Goal: Find specific page/section: Find specific page/section

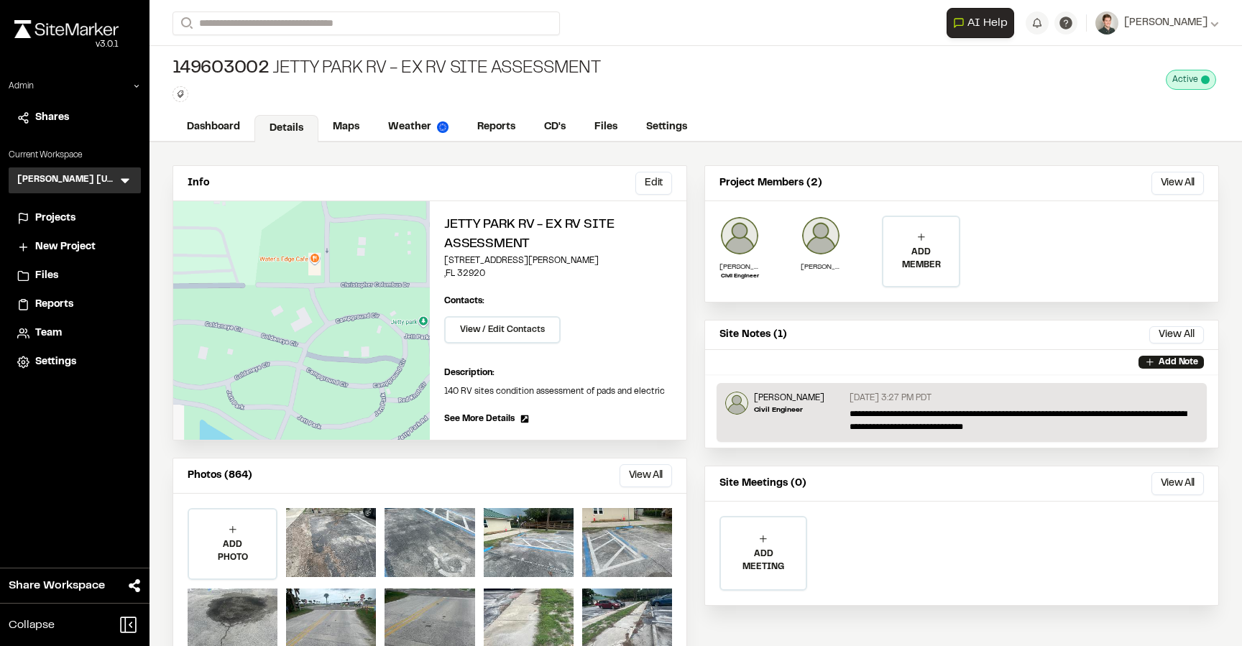
click at [62, 216] on span "Projects" at bounding box center [55, 219] width 40 height 16
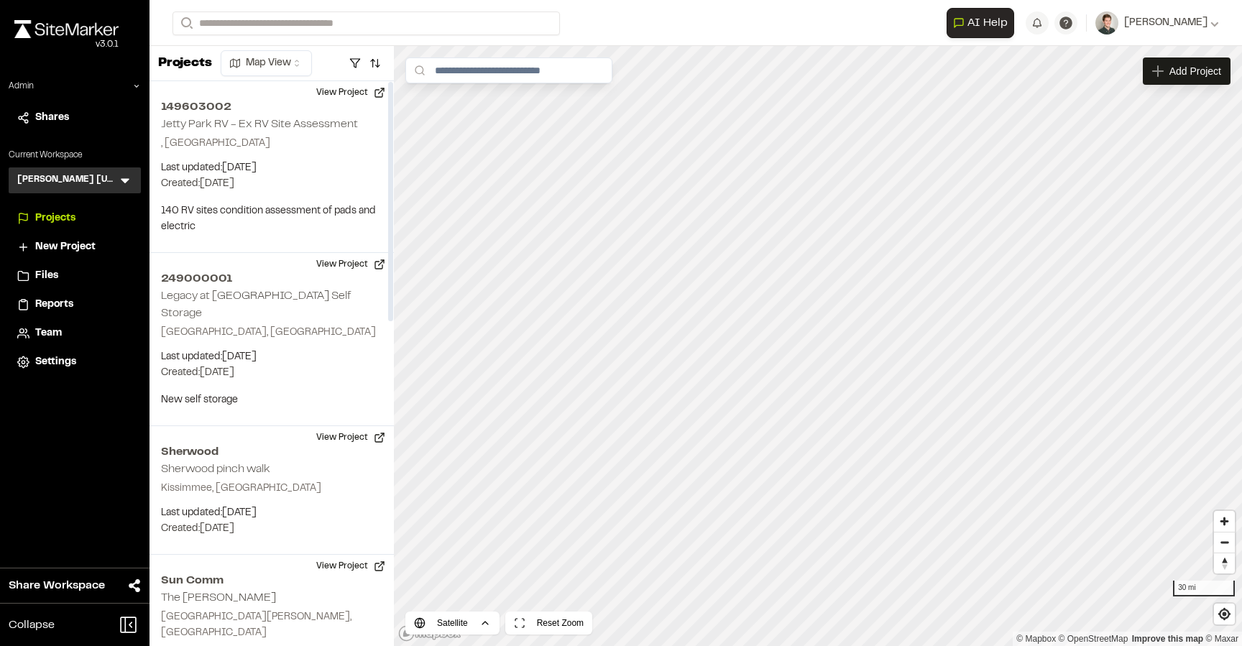
click at [116, 181] on div "Kimley Horn Florida KH Menu" at bounding box center [75, 180] width 132 height 26
click at [134, 181] on div "Kimley Horn Florida KH Menu" at bounding box center [75, 180] width 132 height 26
click at [130, 181] on icon at bounding box center [125, 180] width 14 height 14
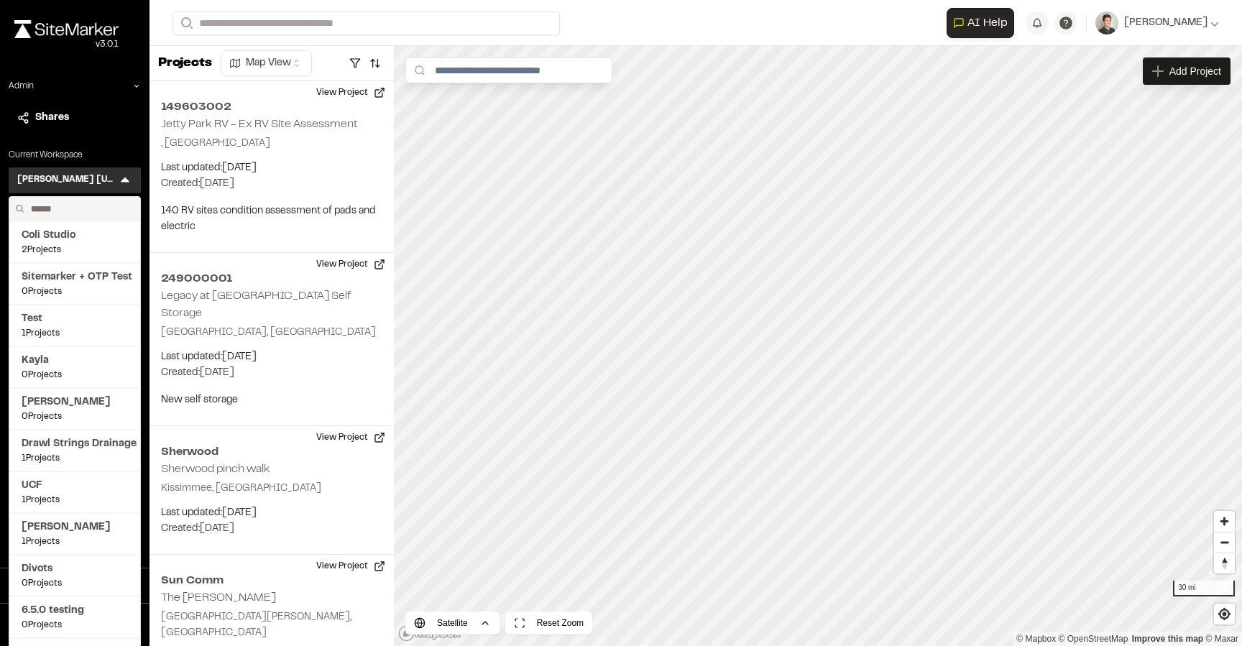
click at [57, 212] on input "text" at bounding box center [79, 209] width 109 height 24
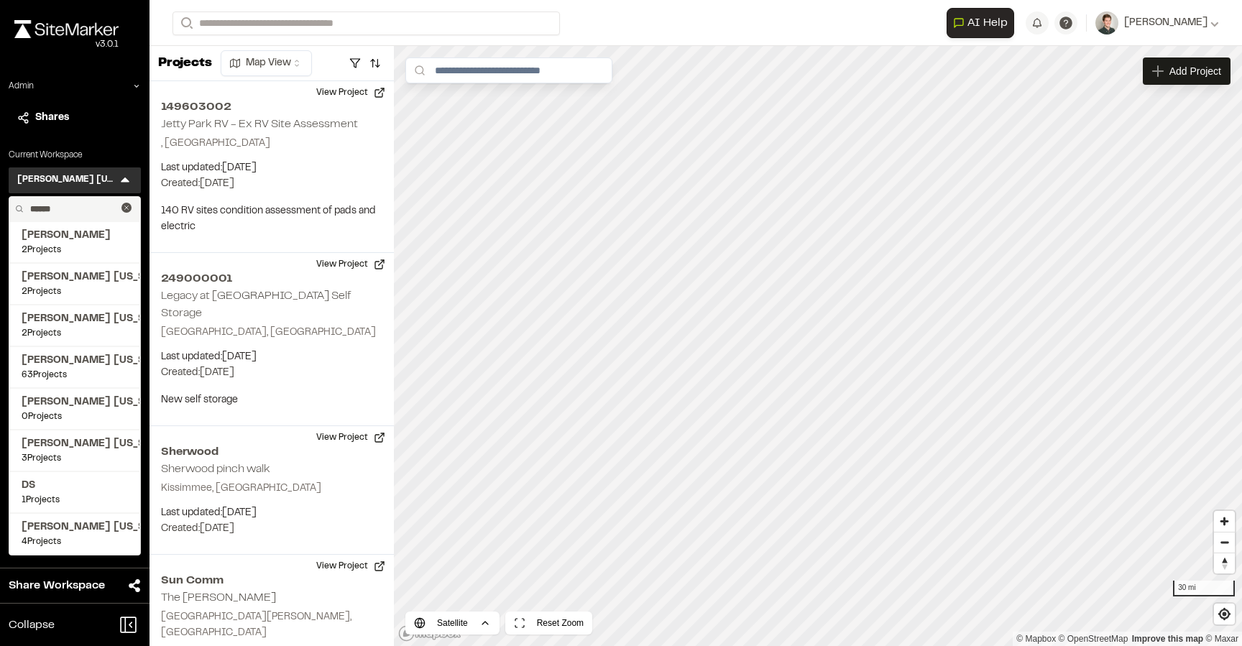
click at [71, 210] on input "******" at bounding box center [72, 209] width 97 height 24
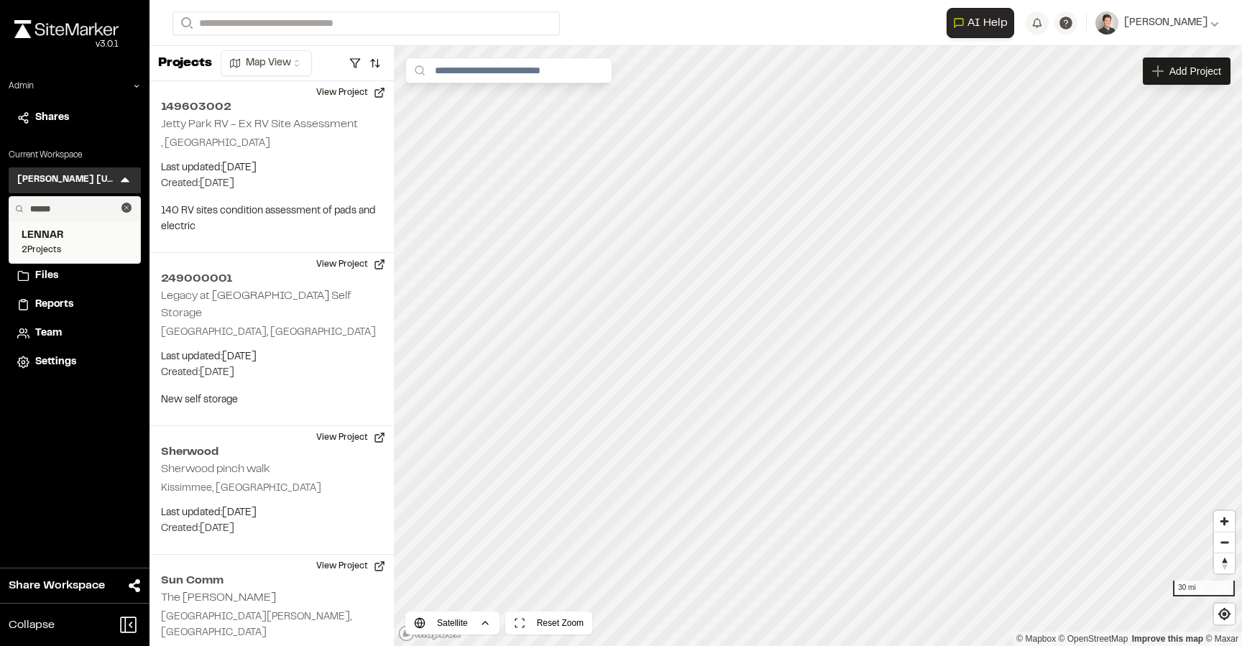
type input "******"
click at [78, 236] on span "LENNAR" at bounding box center [75, 236] width 106 height 16
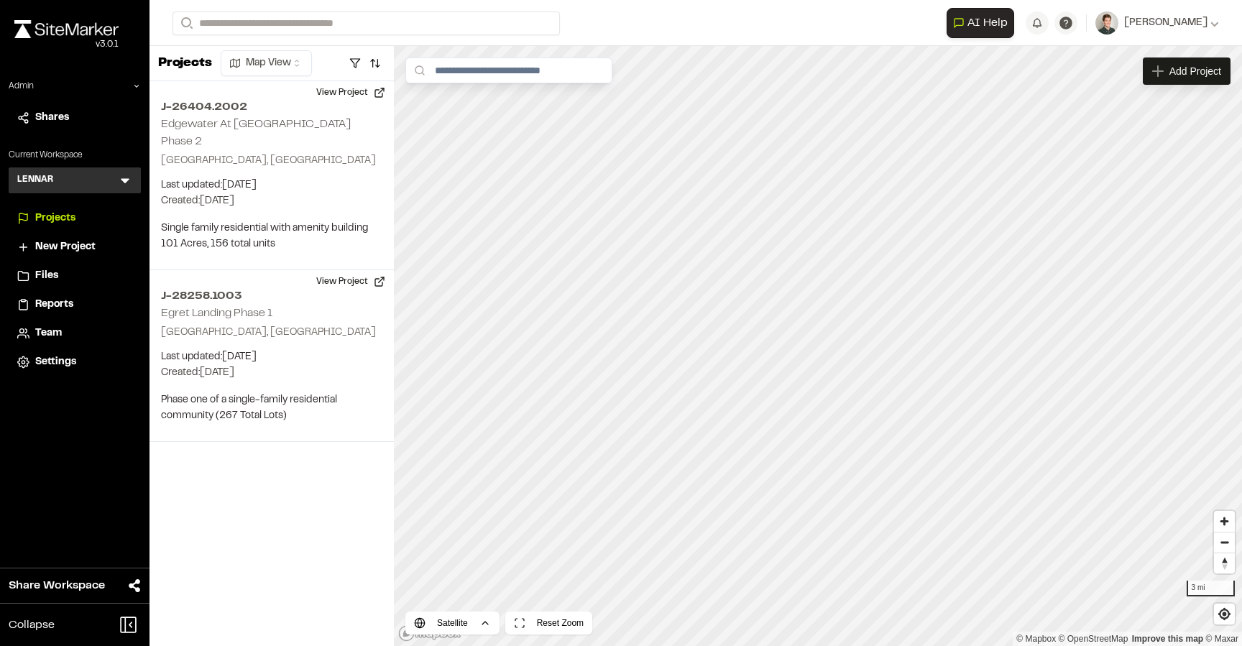
click at [47, 335] on span "Team" at bounding box center [48, 334] width 27 height 16
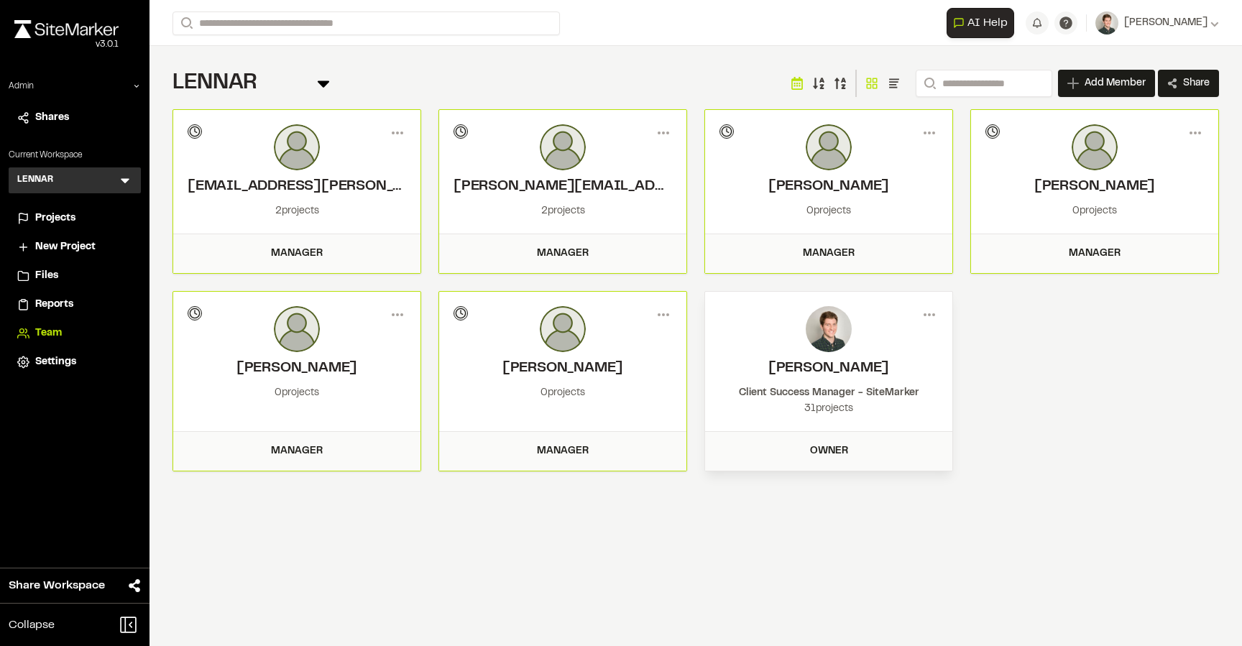
click at [728, 548] on div "**********" at bounding box center [695, 323] width 1092 height 646
click at [1198, 86] on span "Share" at bounding box center [1196, 83] width 27 height 14
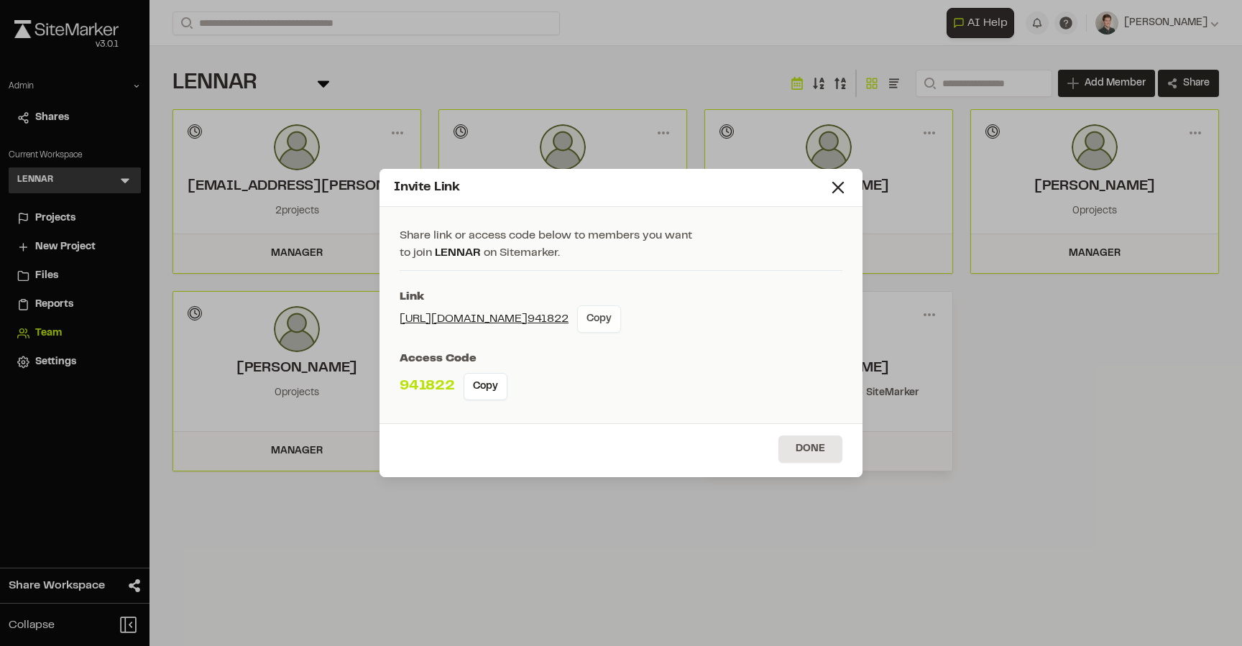
click at [615, 316] on button "Copy" at bounding box center [599, 318] width 44 height 27
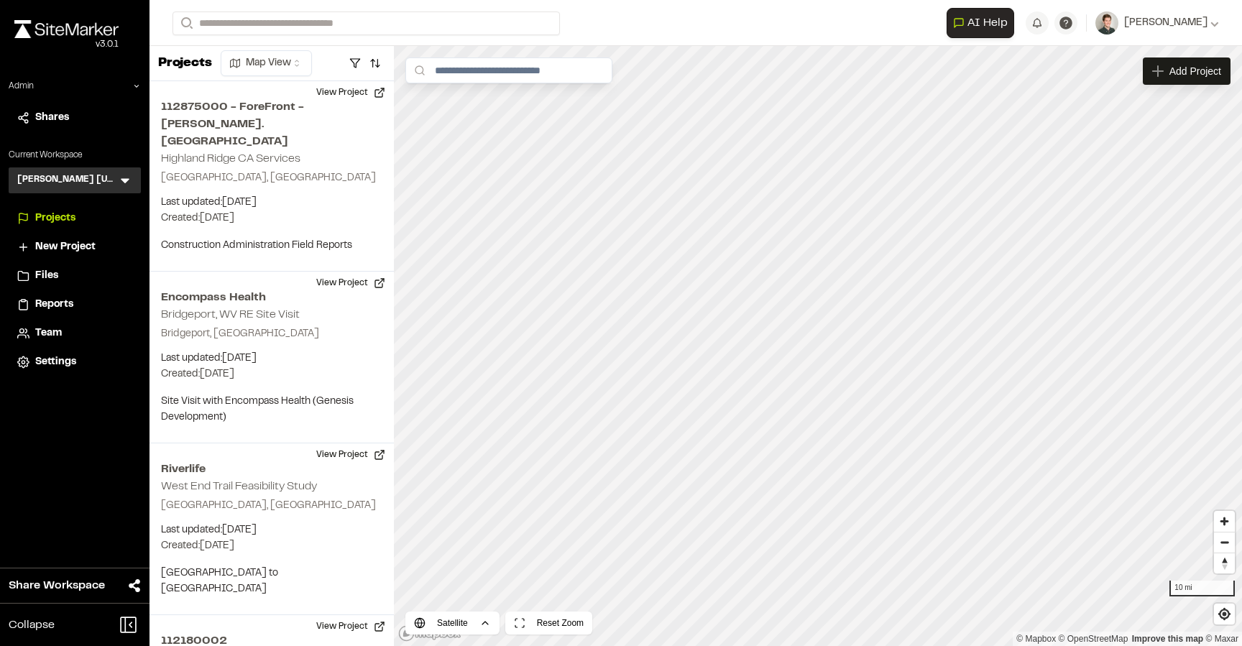
click at [123, 184] on icon at bounding box center [125, 180] width 14 height 14
click at [86, 204] on li at bounding box center [74, 213] width 131 height 32
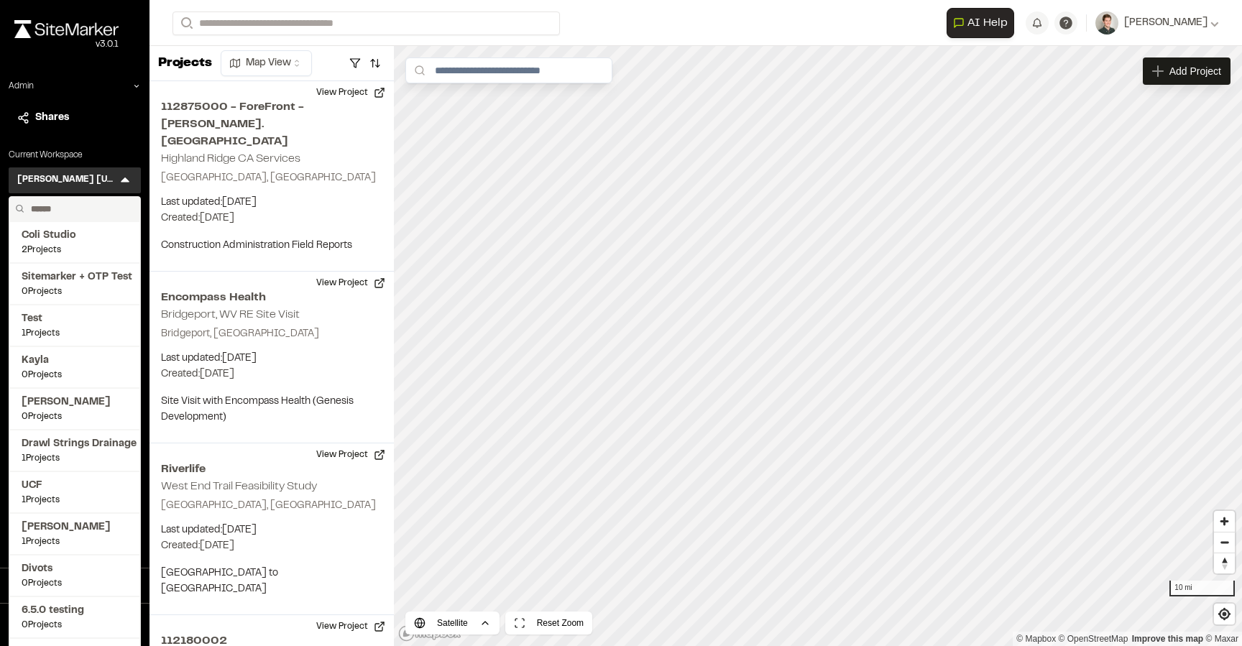
click at [73, 208] on input "text" at bounding box center [79, 209] width 109 height 24
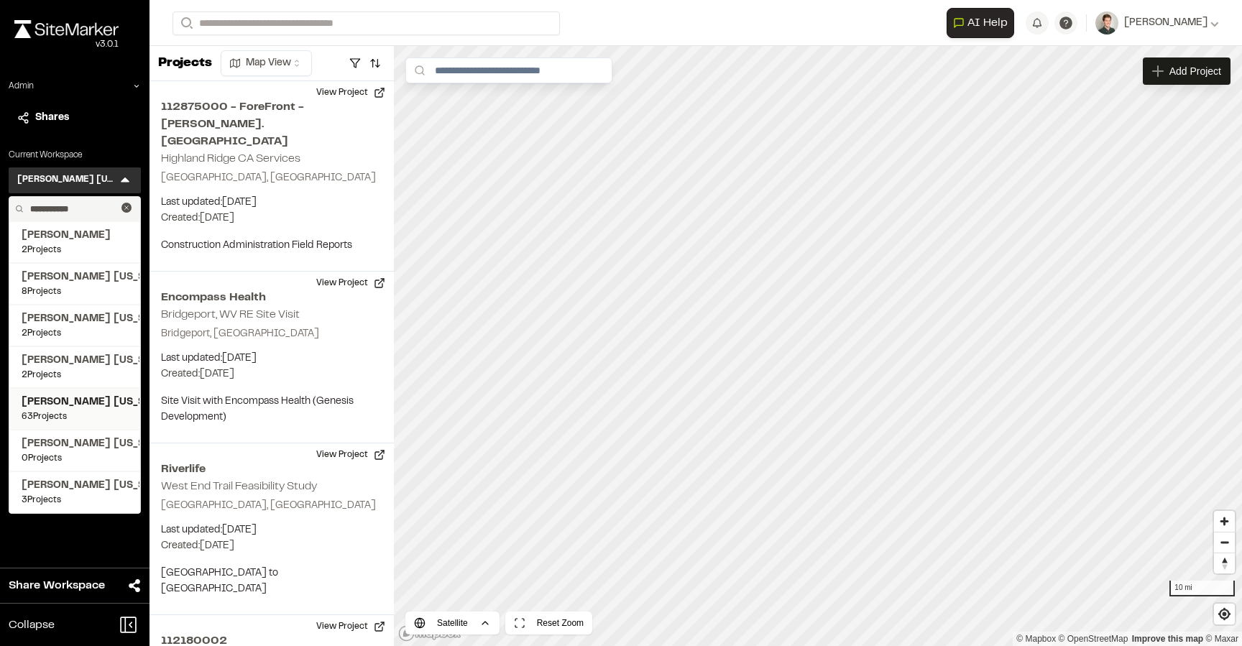
type input "**********"
click at [75, 410] on span "Kimley Horn Texas" at bounding box center [75, 403] width 106 height 16
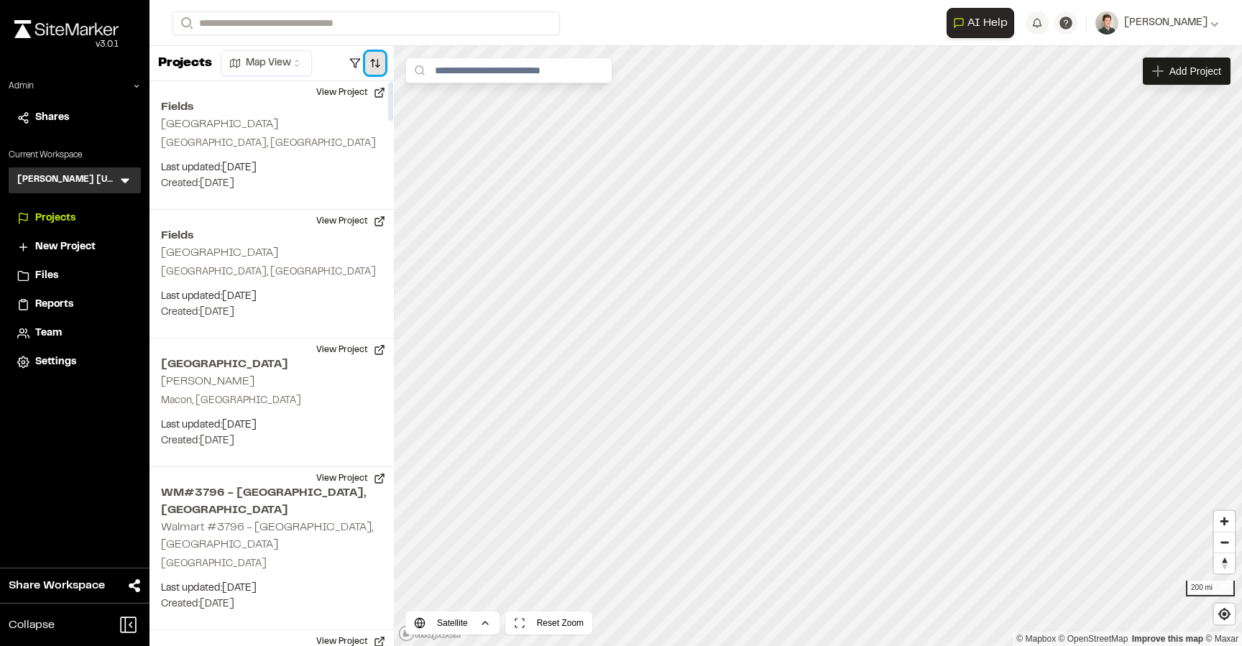
click at [372, 61] on button "button" at bounding box center [375, 63] width 20 height 23
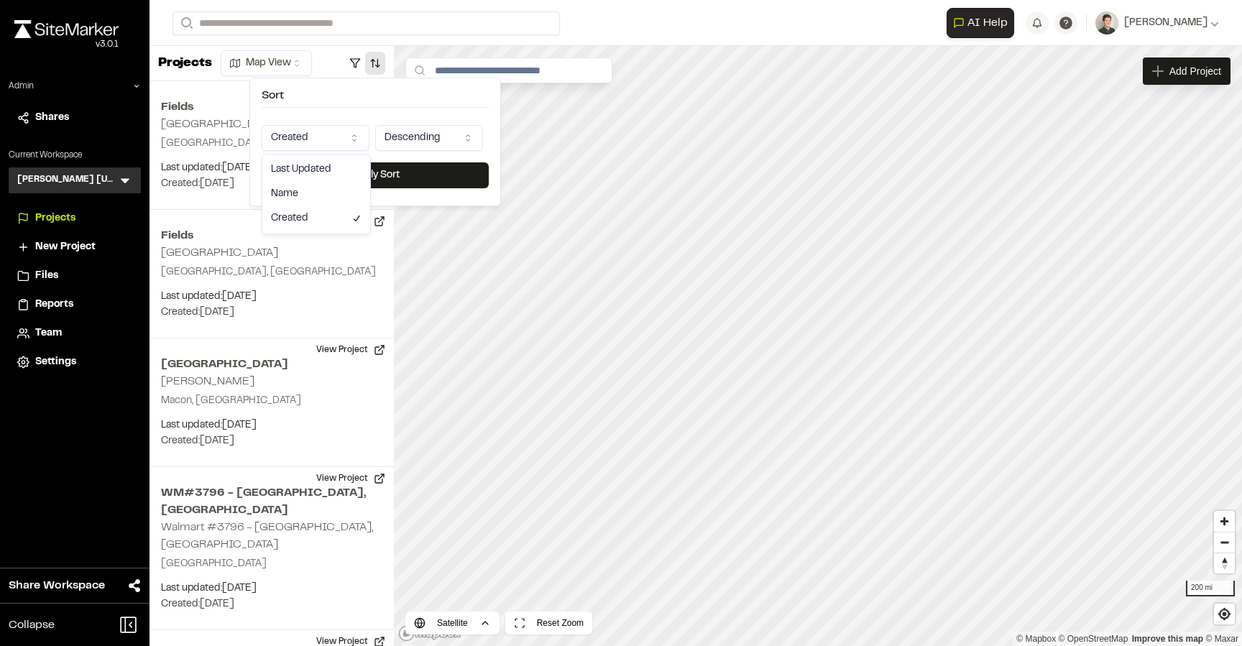
click at [318, 135] on html "Close sidebar v 3.0.1 Admin Shares Current Workspace Kimley Horn Texas KH Menu …" at bounding box center [621, 323] width 1242 height 646
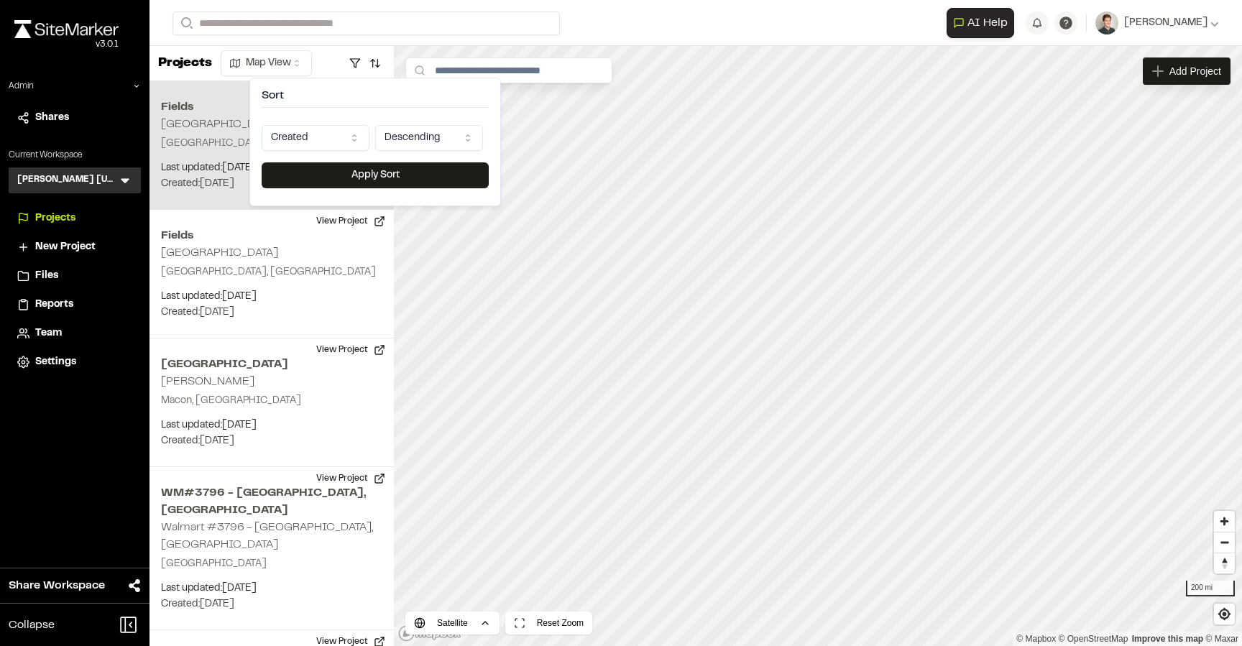
click at [315, 152] on html "Close sidebar v 3.0.1 Admin Shares Current Workspace Kimley Horn Texas KH Menu …" at bounding box center [621, 323] width 1242 height 646
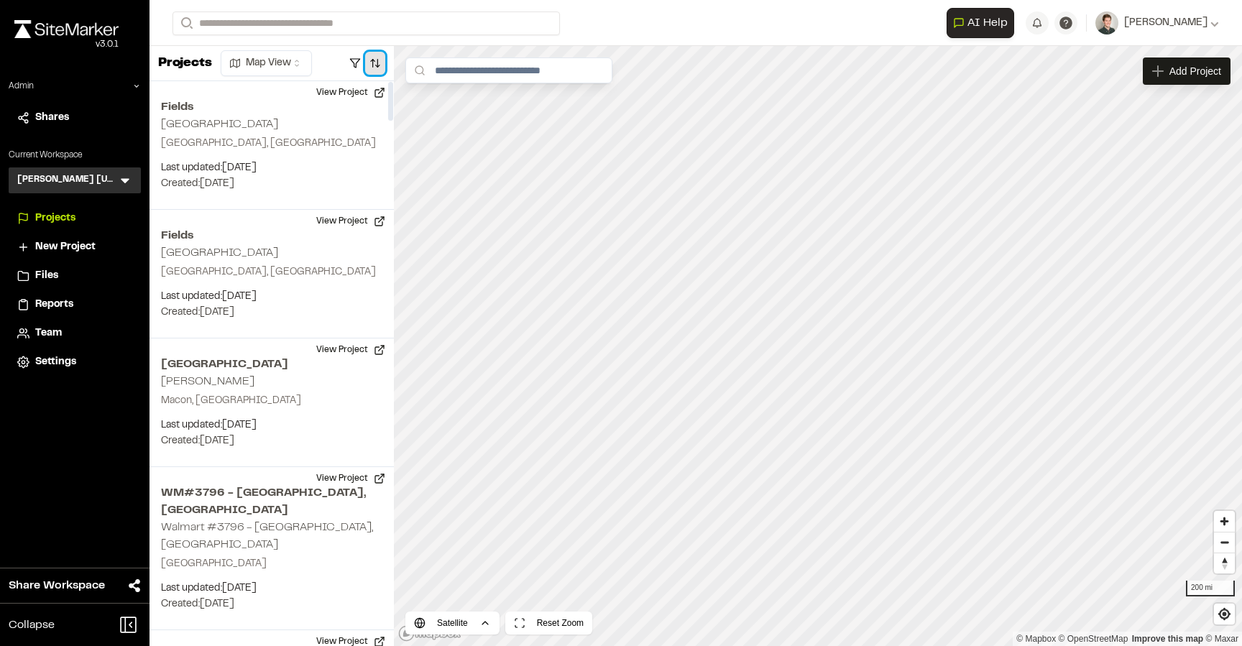
click at [373, 63] on button "button" at bounding box center [375, 63] width 20 height 23
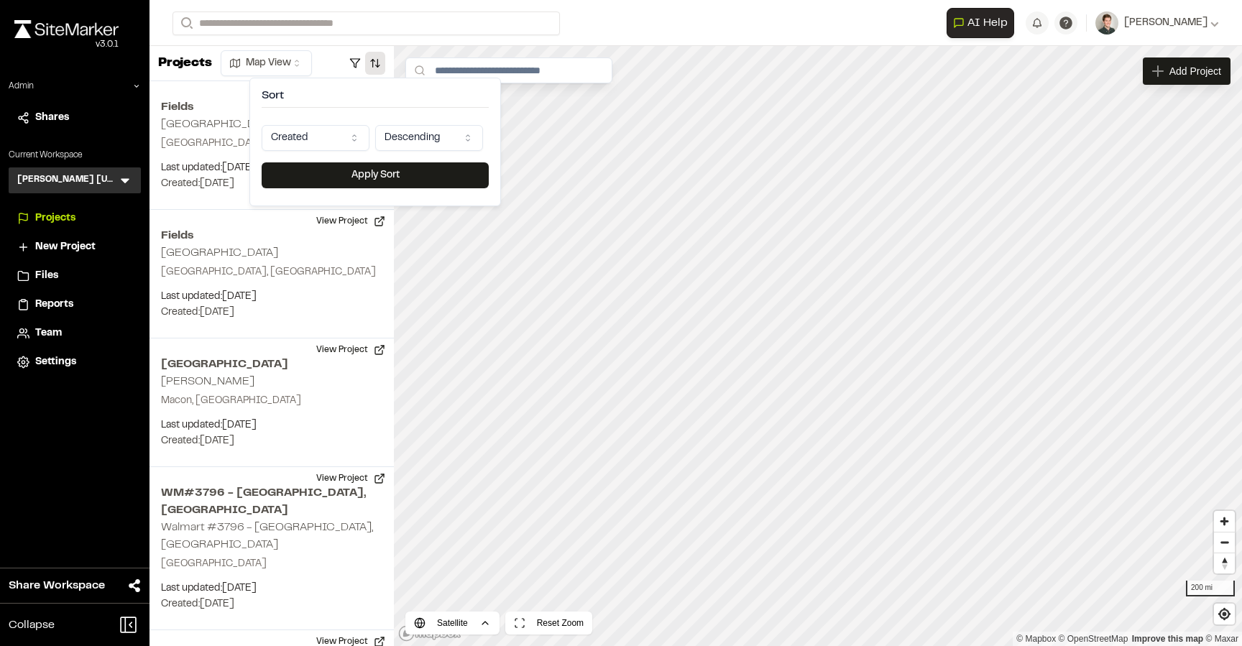
click at [340, 137] on html "Close sidebar v 3.0.1 Admin Shares Current Workspace Kimley Horn Texas KH Menu …" at bounding box center [621, 323] width 1242 height 646
click at [331, 192] on div "Sort Last Updated Descending Apply Sort" at bounding box center [375, 142] width 252 height 129
click at [334, 179] on button "Apply Sort" at bounding box center [375, 175] width 227 height 26
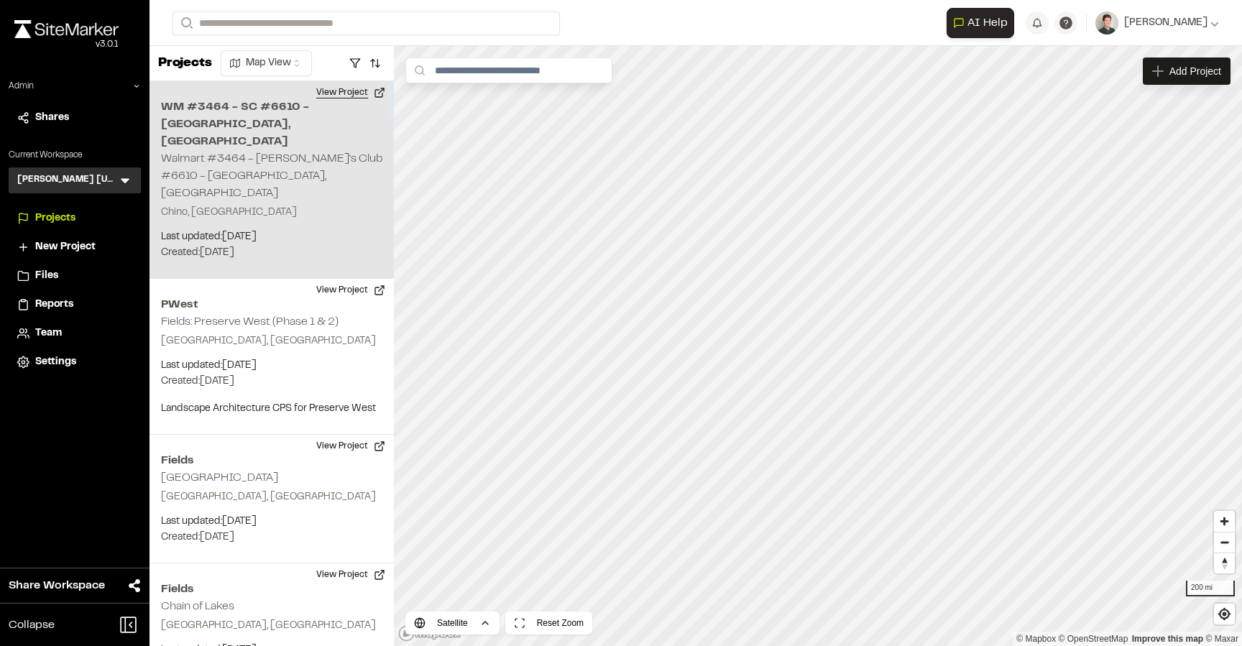
click at [358, 91] on button "View Project" at bounding box center [351, 92] width 86 height 23
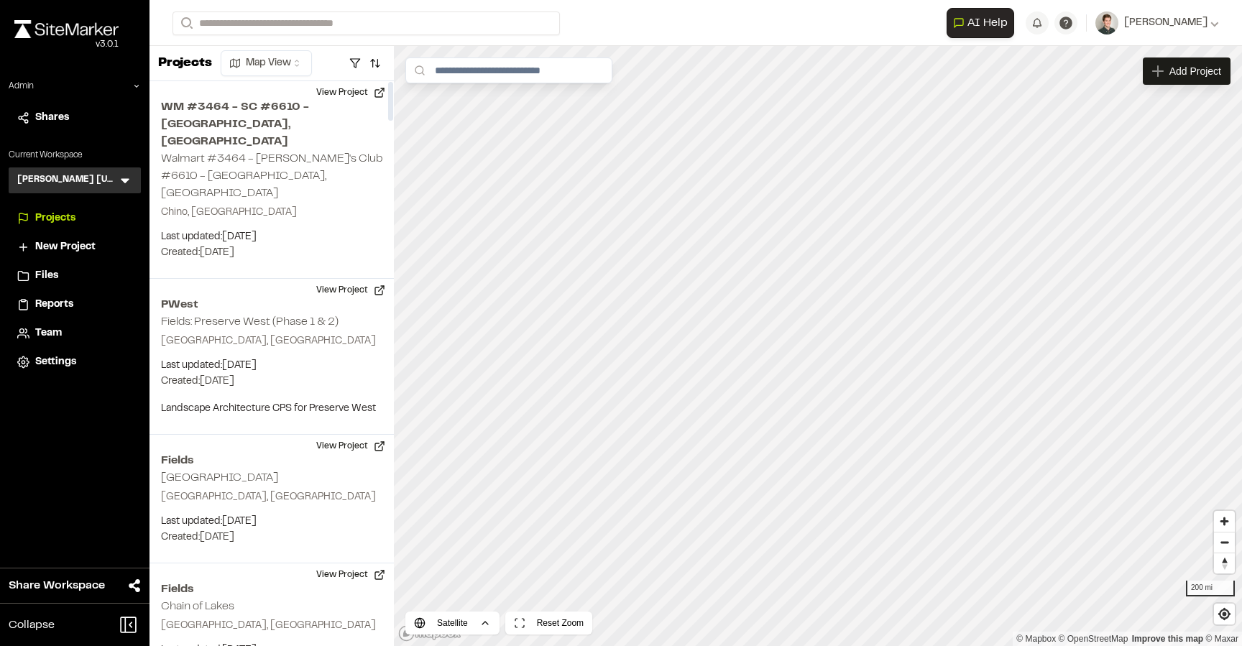
click at [123, 177] on icon at bounding box center [125, 180] width 14 height 14
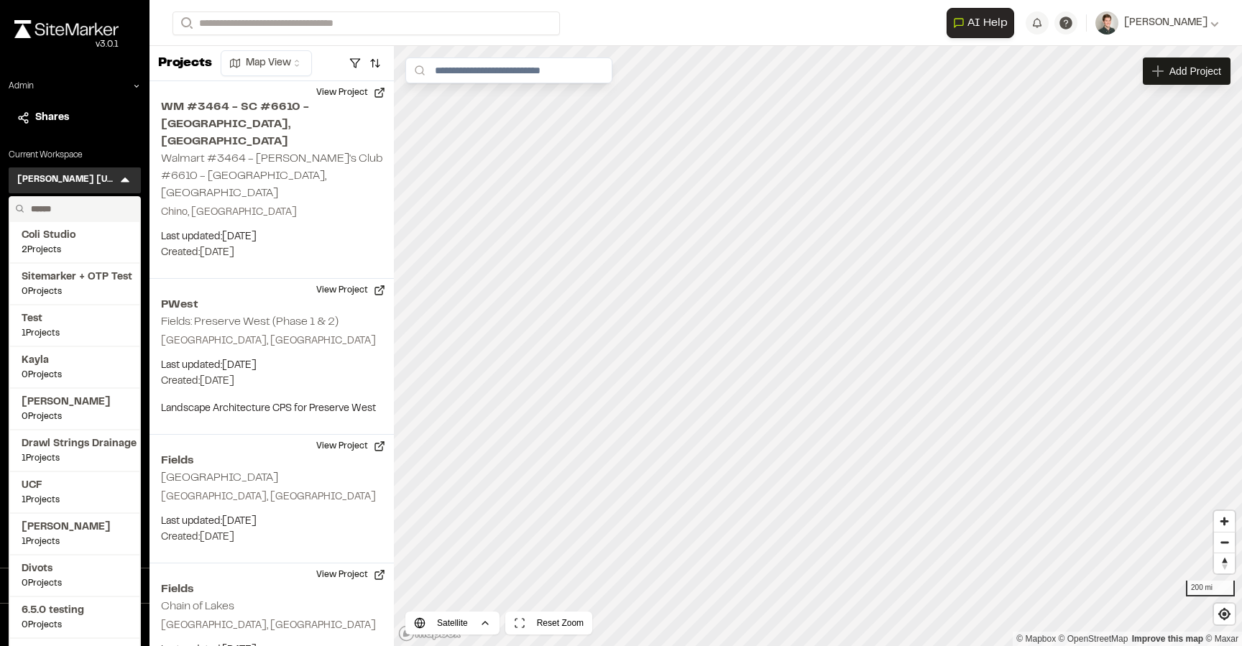
click at [55, 208] on input "text" at bounding box center [79, 209] width 109 height 24
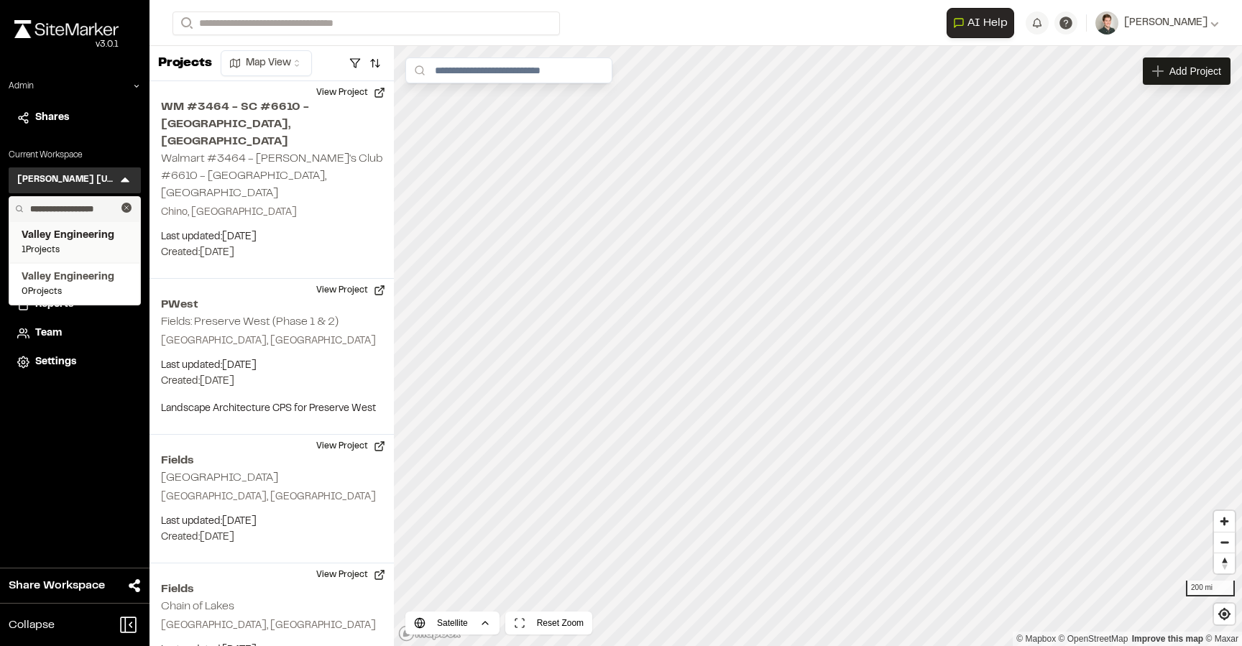
type input "**********"
click at [54, 247] on span "1 Projects" at bounding box center [75, 250] width 106 height 13
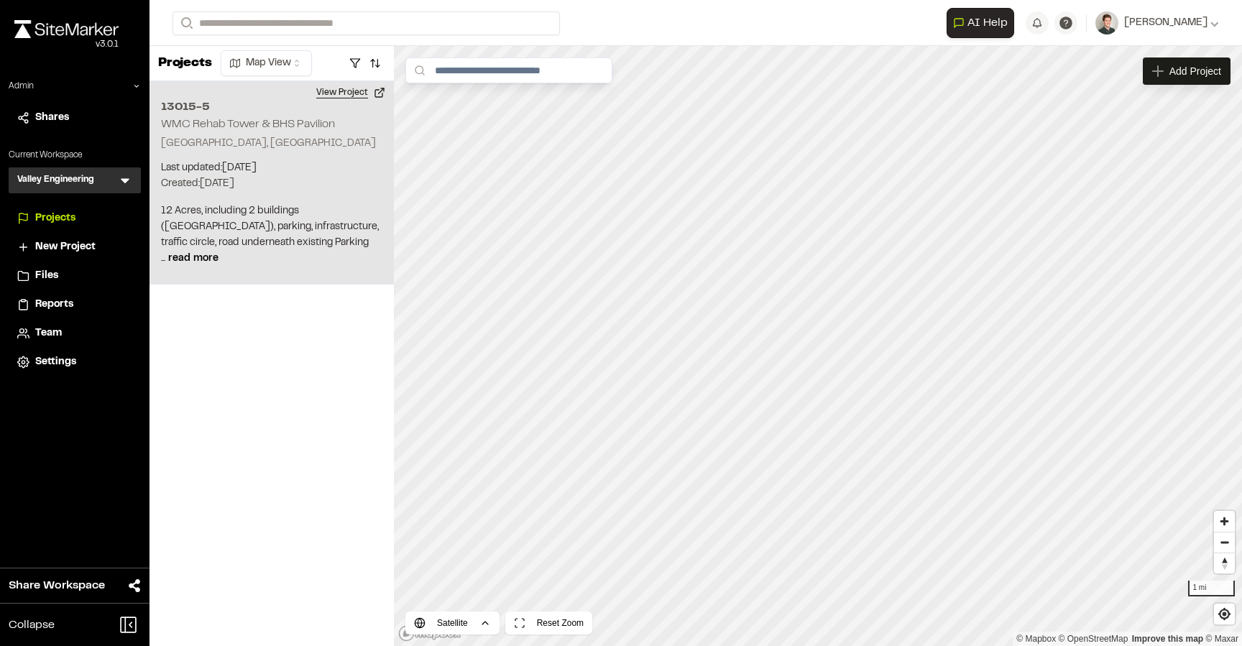
click at [335, 93] on button "View Project" at bounding box center [351, 92] width 86 height 23
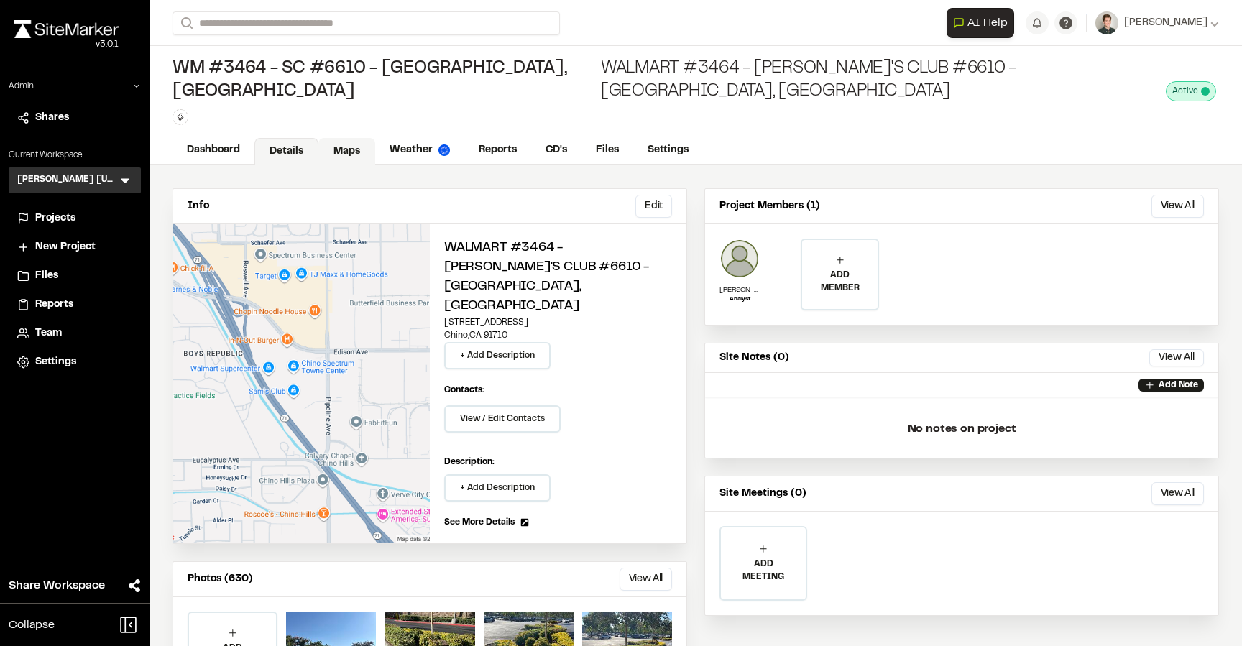
click at [348, 138] on link "Maps" at bounding box center [346, 151] width 57 height 27
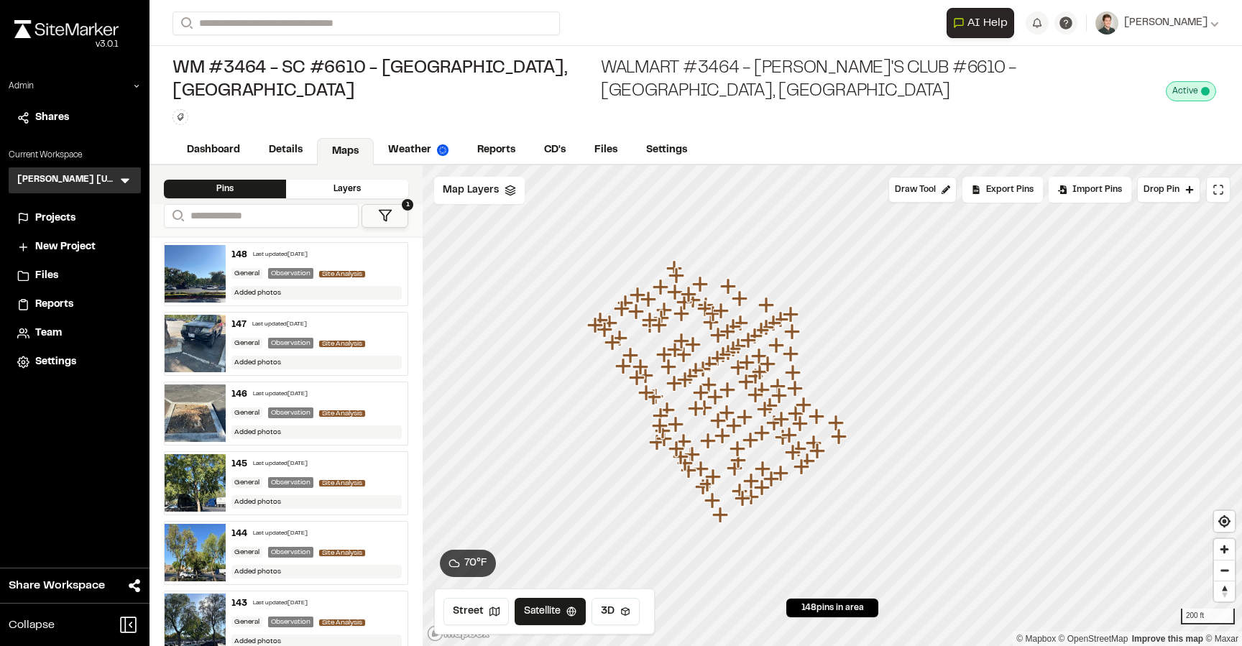
drag, startPoint x: 773, startPoint y: 398, endPoint x: 705, endPoint y: 282, distance: 135.0
click at [705, 305] on icon "Map marker" at bounding box center [714, 314] width 19 height 19
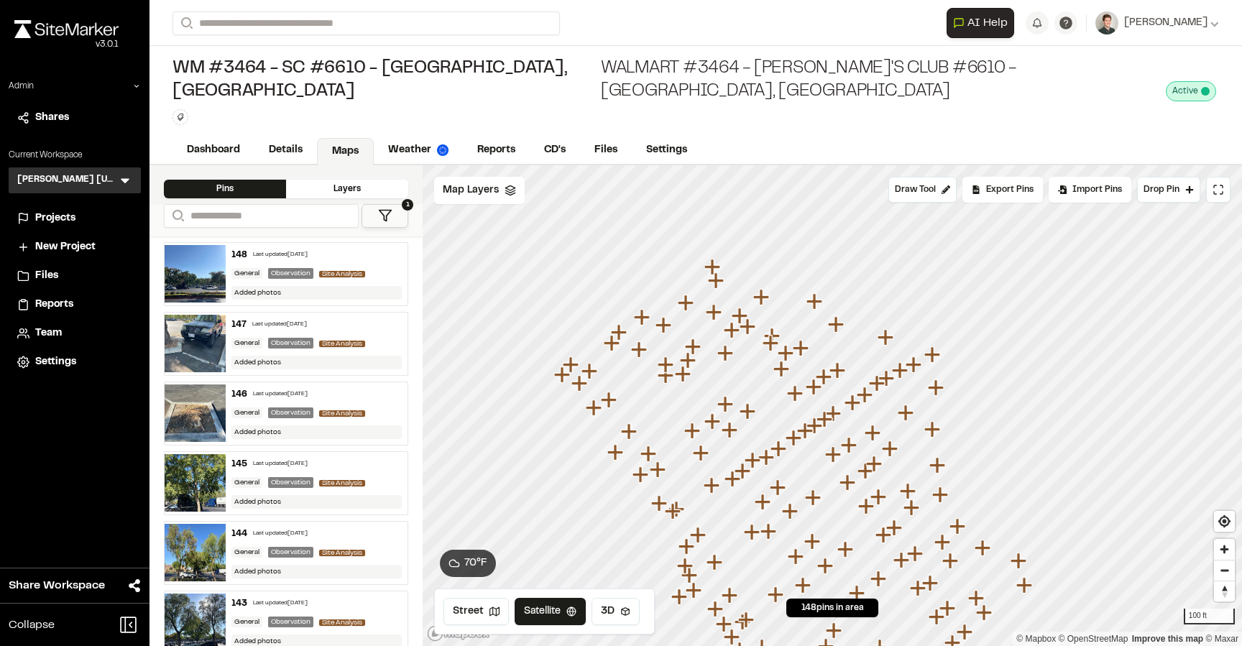
click at [642, 466] on icon "Map marker" at bounding box center [640, 474] width 16 height 16
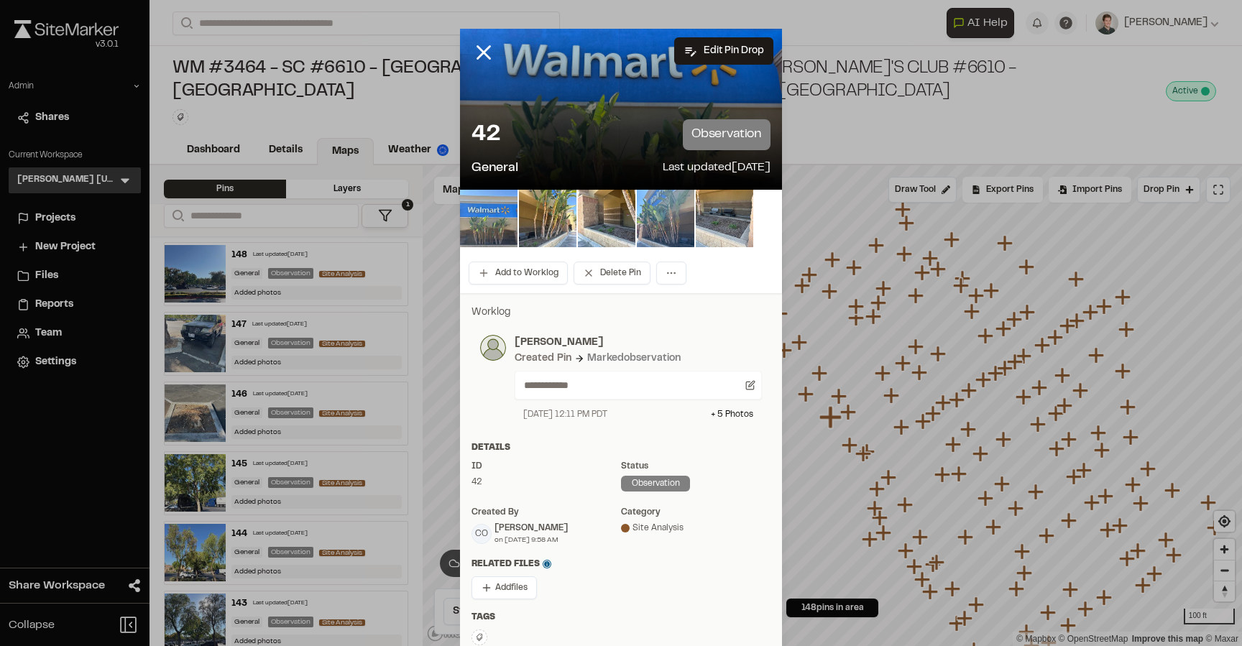
click at [499, 226] on img at bounding box center [488, 218] width 57 height 57
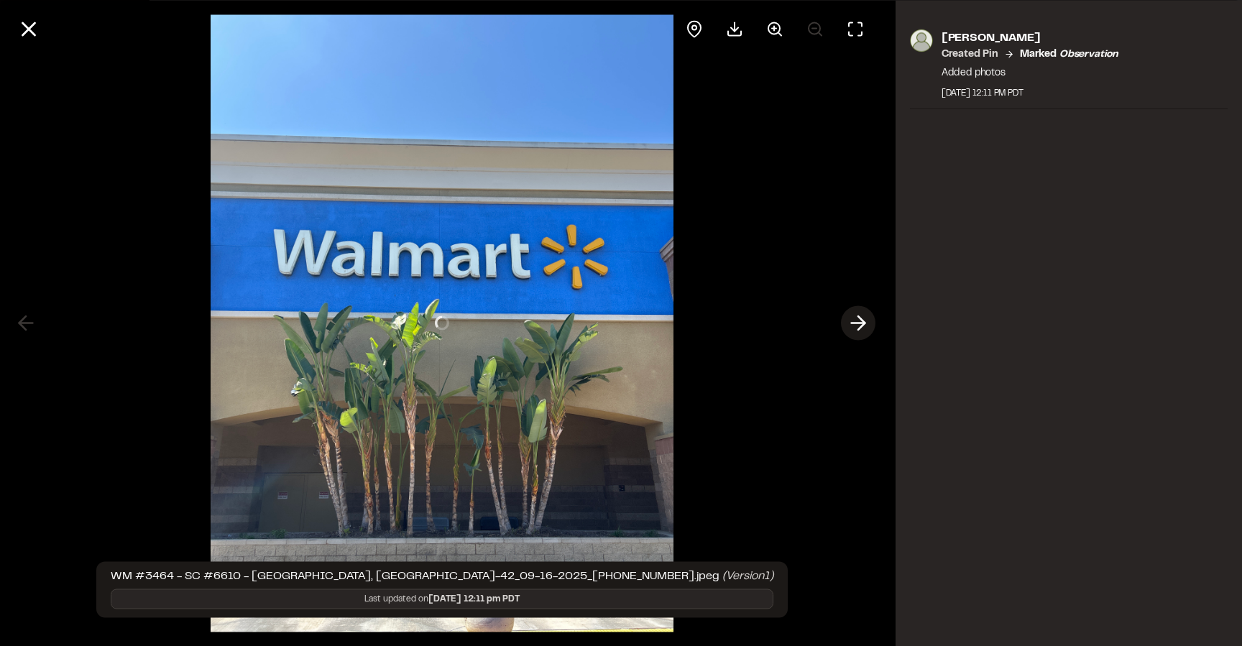
click at [852, 323] on line at bounding box center [858, 323] width 14 height 0
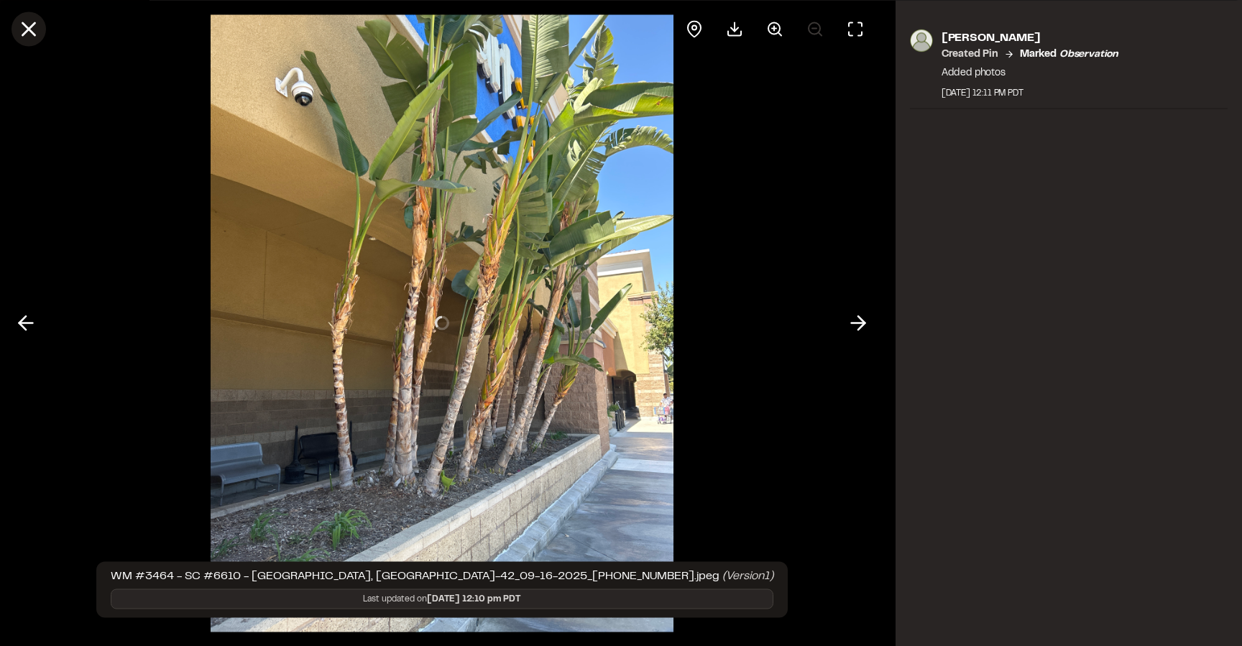
click at [37, 33] on icon at bounding box center [29, 29] width 24 height 24
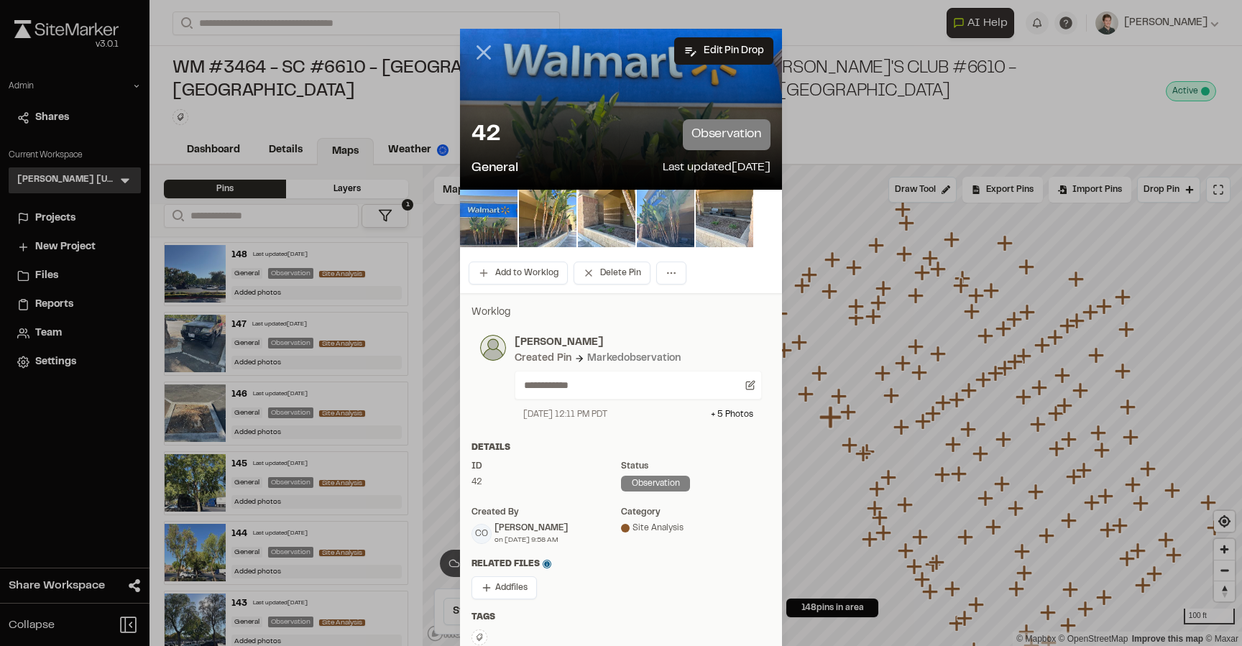
click at [485, 54] on line at bounding box center [484, 53] width 12 height 12
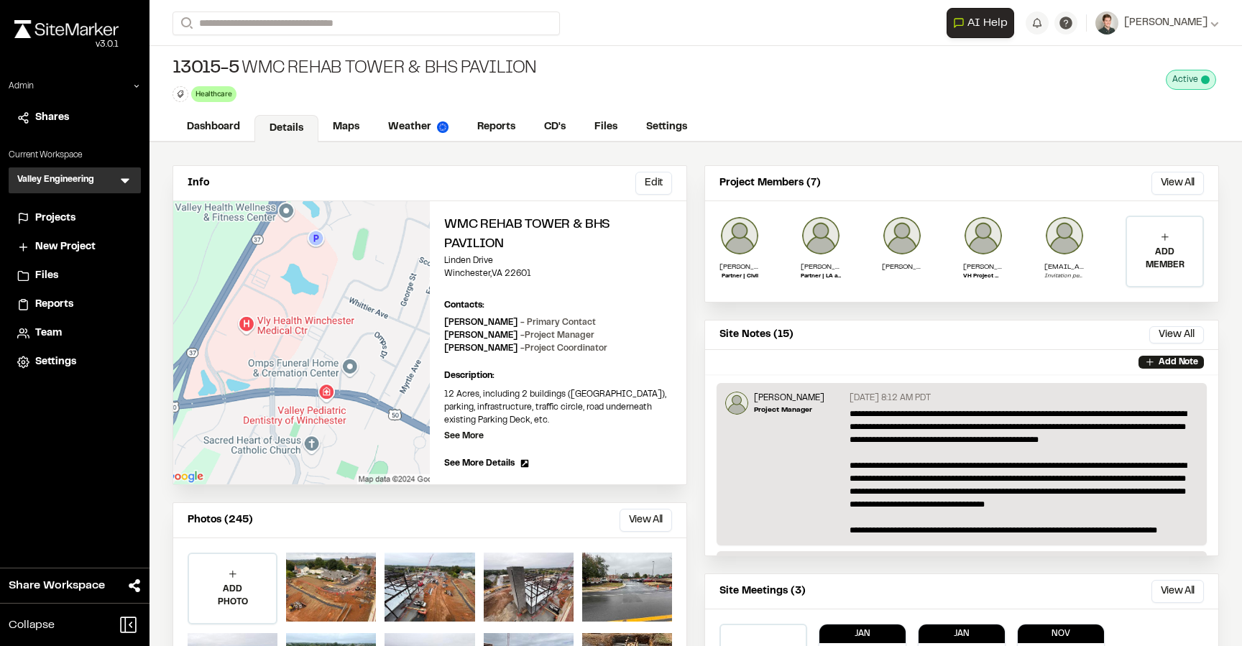
click at [488, 158] on div "Info Edit Edit WMC Rehab Tower & [GEOGRAPHIC_DATA] Edit Contacts: View All Mana…" at bounding box center [695, 448] width 1092 height 612
